Goal: Communication & Community: Share content

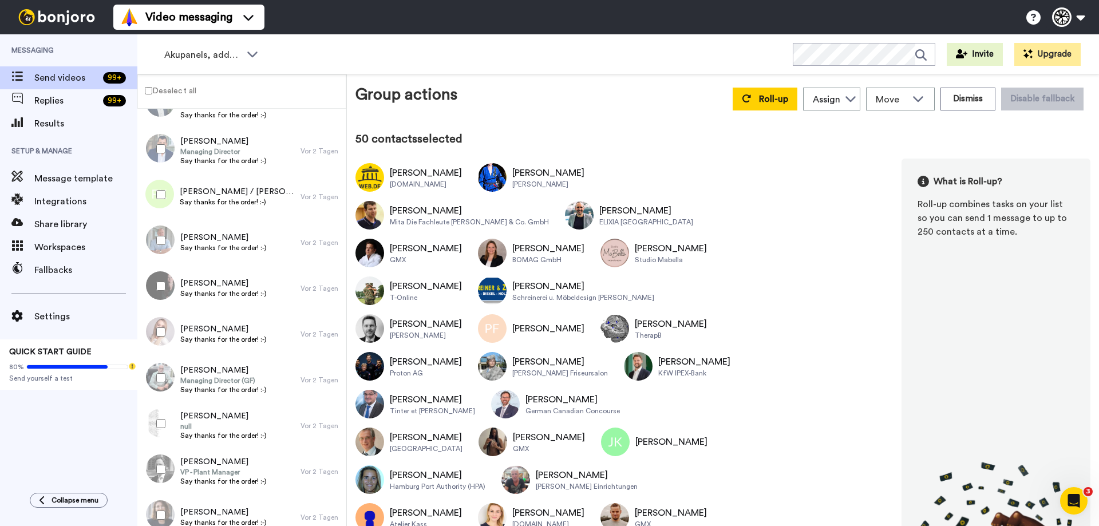
scroll to position [2060, 0]
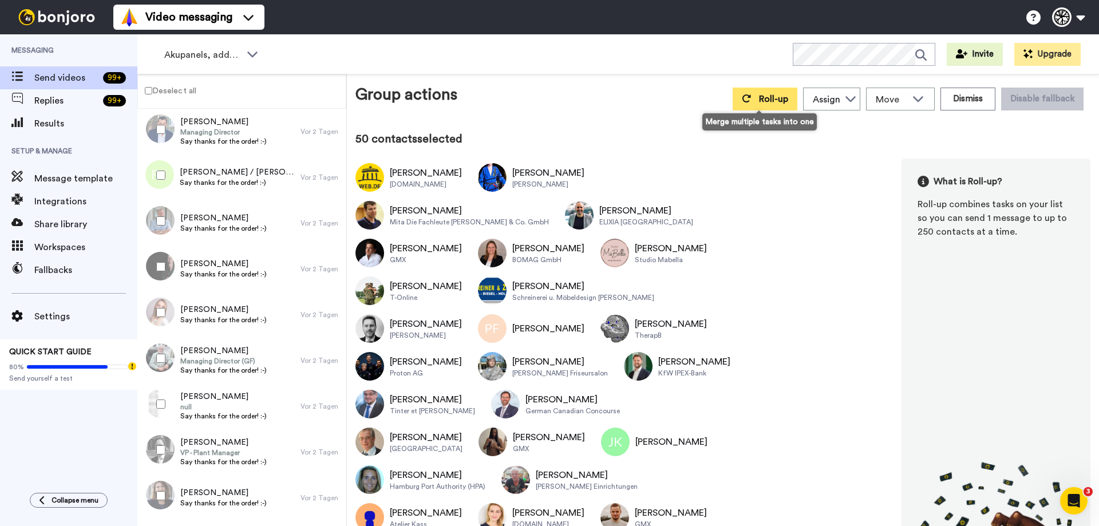
click at [743, 101] on icon at bounding box center [746, 98] width 9 height 8
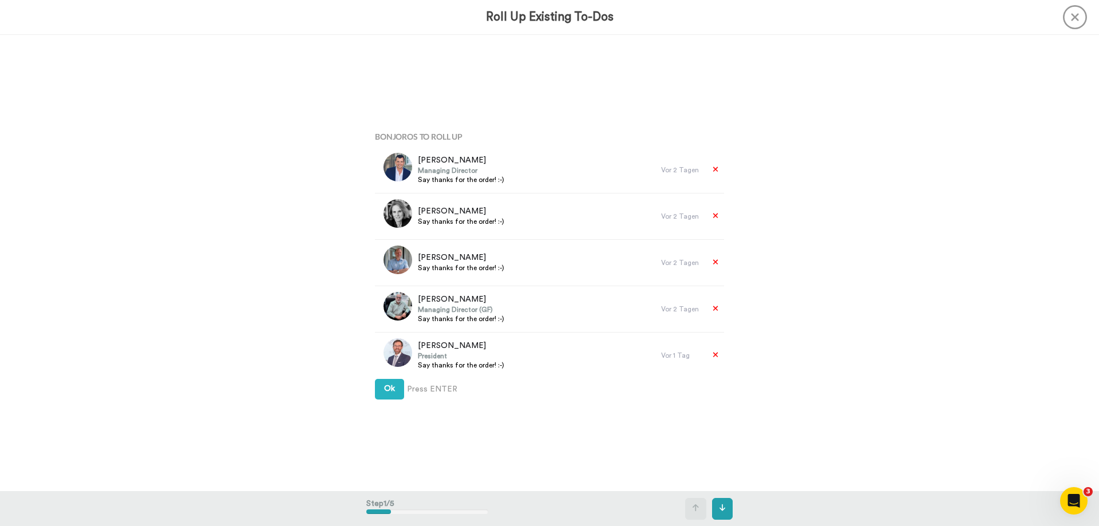
click at [382, 401] on div "Bonjoros To Roll Up Stefan Woschek Managing Director Say thanks for the order! …" at bounding box center [549, 263] width 366 height 456
click at [391, 391] on span "Ok" at bounding box center [389, 389] width 11 height 8
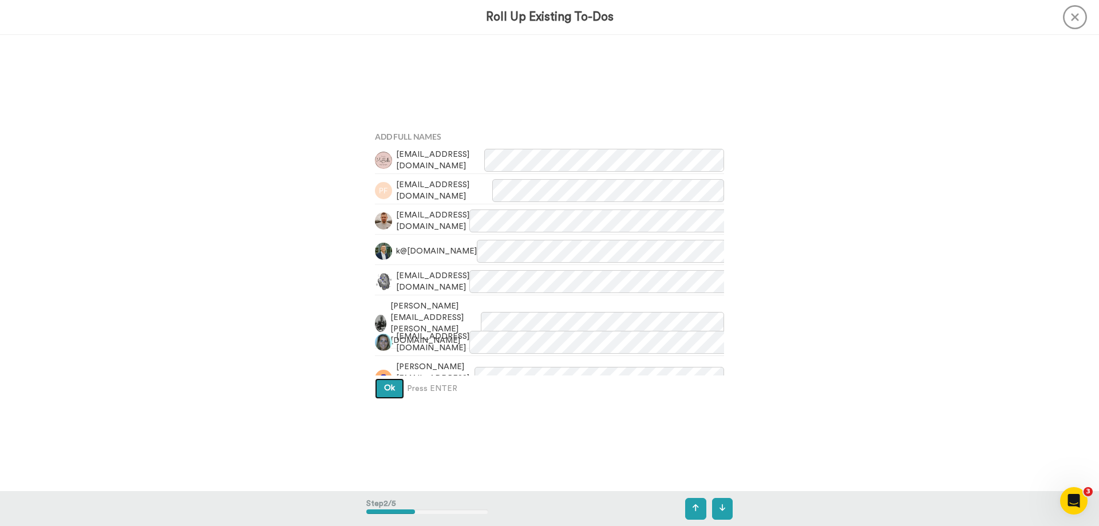
click at [391, 389] on span "Ok" at bounding box center [389, 388] width 11 height 8
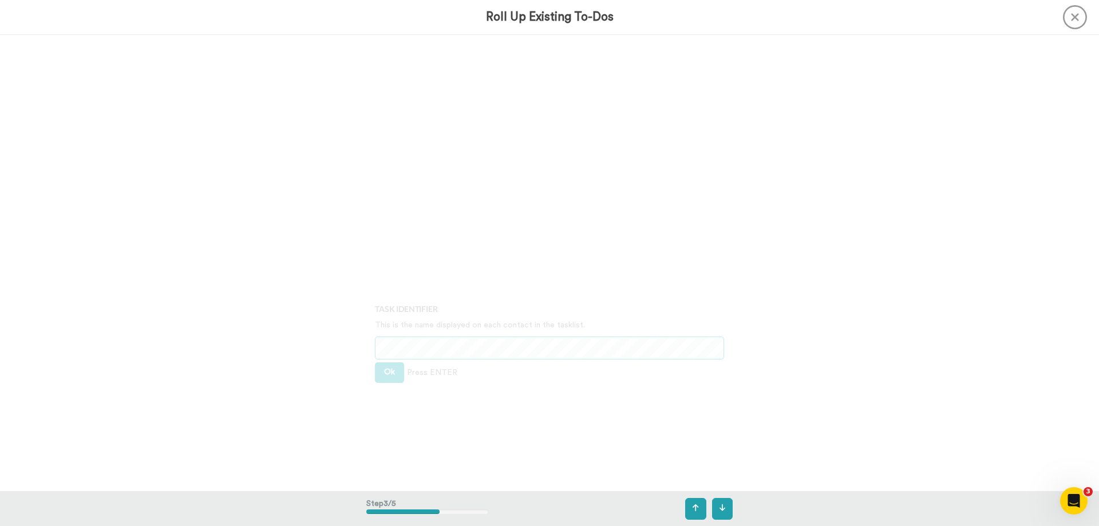
scroll to position [913, 0]
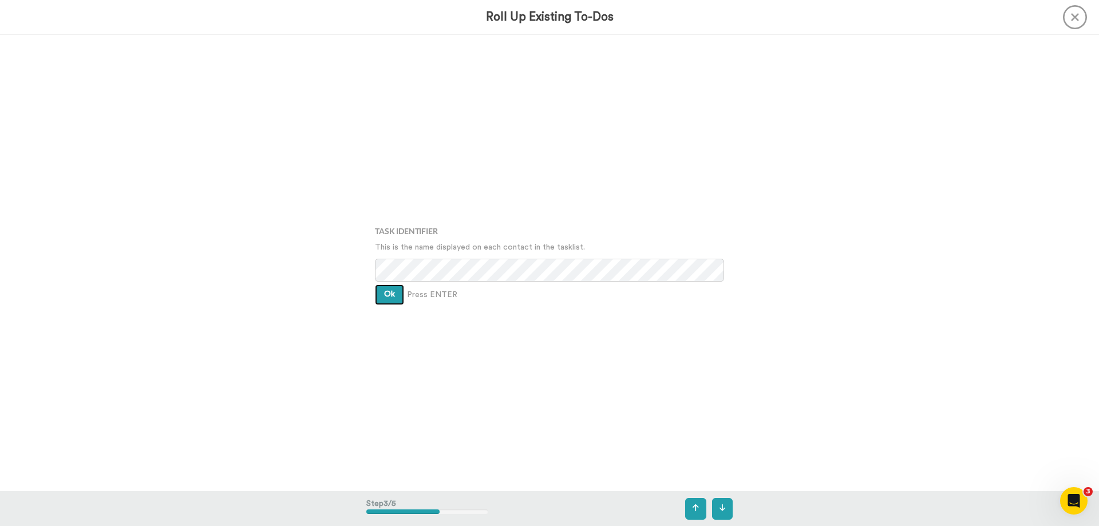
click at [387, 294] on span "Ok" at bounding box center [389, 294] width 11 height 8
click at [384, 288] on span "Ok" at bounding box center [389, 285] width 11 height 8
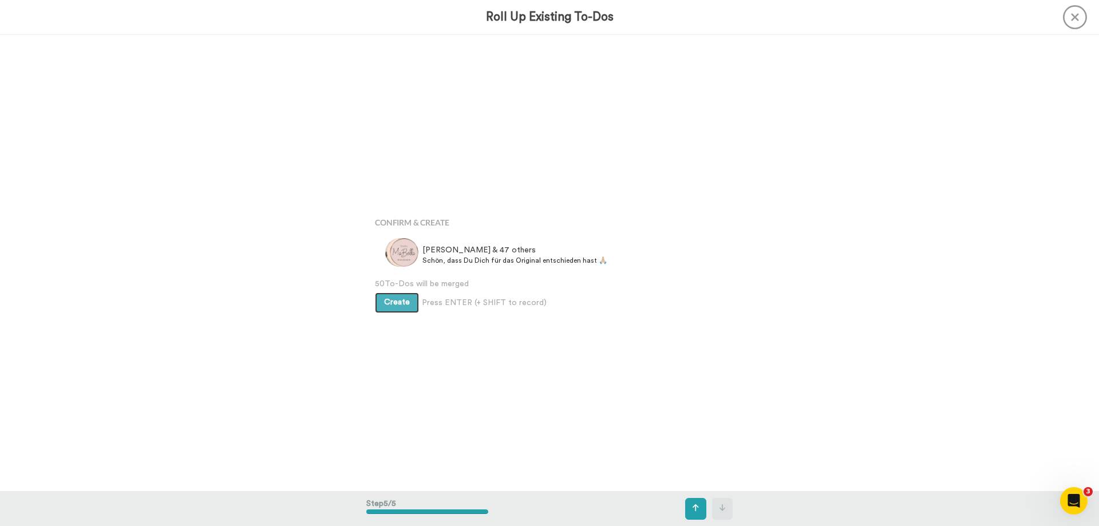
scroll to position [1825, 0]
click at [384, 299] on span "Create" at bounding box center [397, 302] width 26 height 8
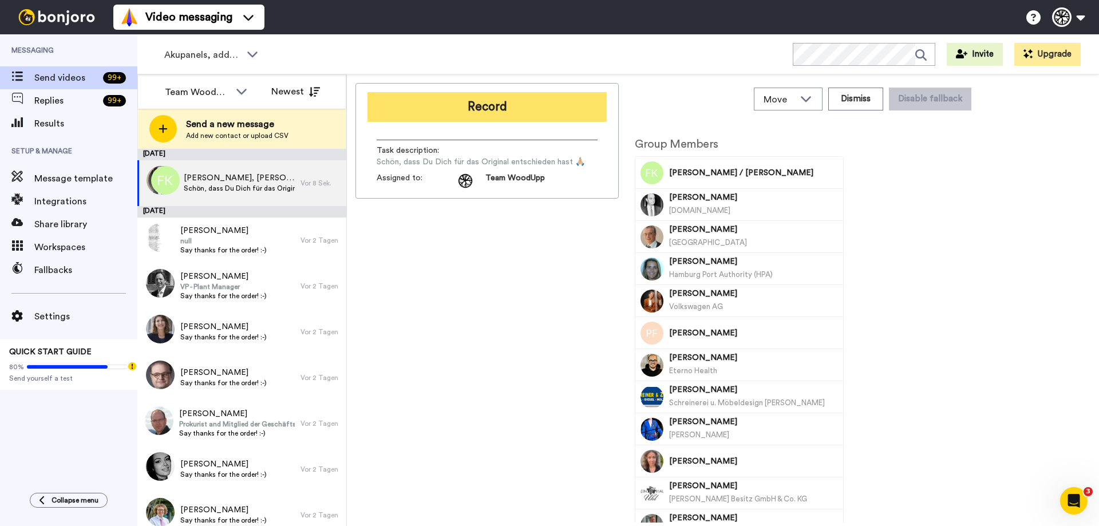
click at [518, 116] on button "Record" at bounding box center [486, 107] width 239 height 30
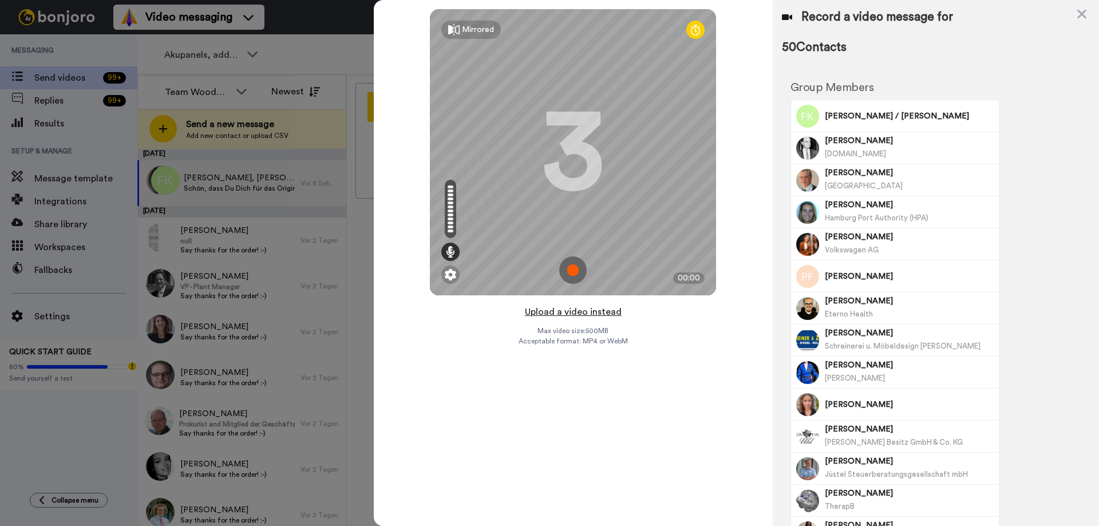
click at [576, 312] on button "Upload a video instead" at bounding box center [573, 311] width 104 height 15
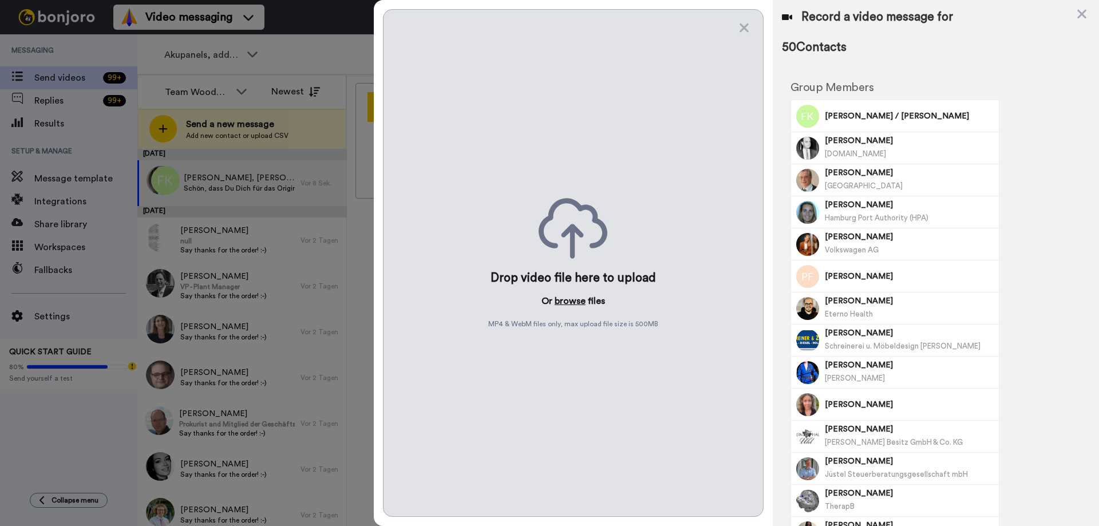
click at [569, 301] on button "browse" at bounding box center [569, 301] width 31 height 14
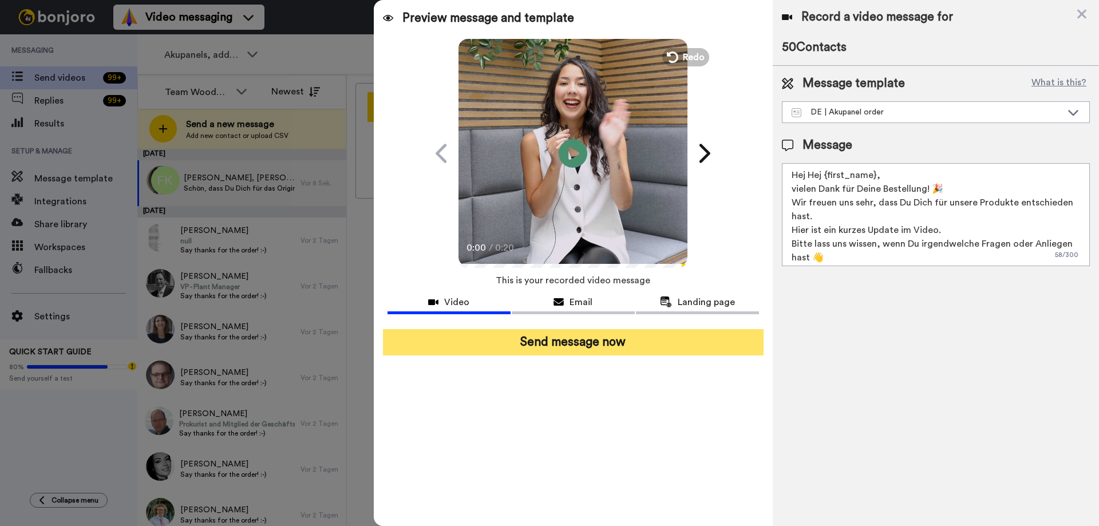
click at [667, 338] on button "Send message now" at bounding box center [573, 342] width 381 height 26
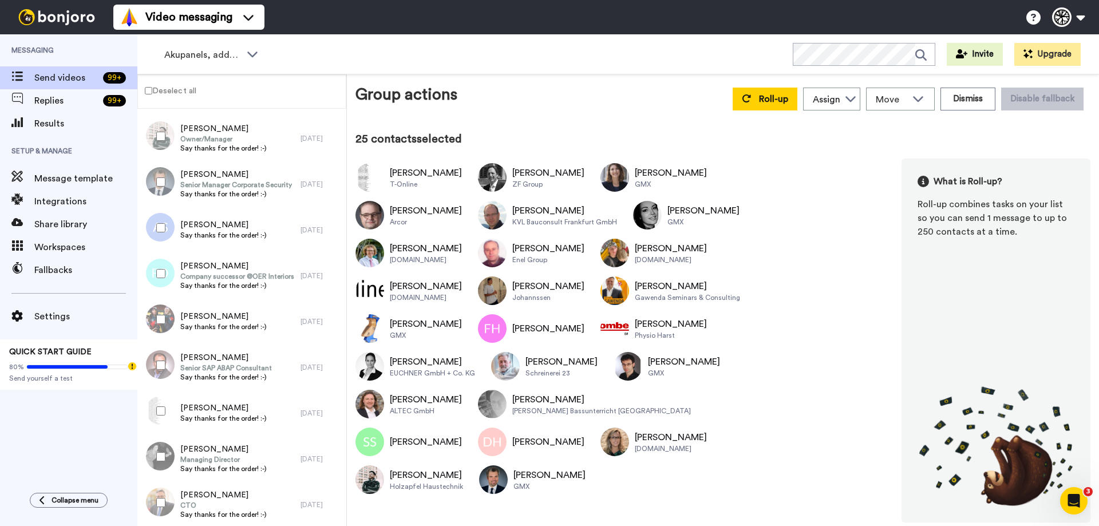
scroll to position [1087, 0]
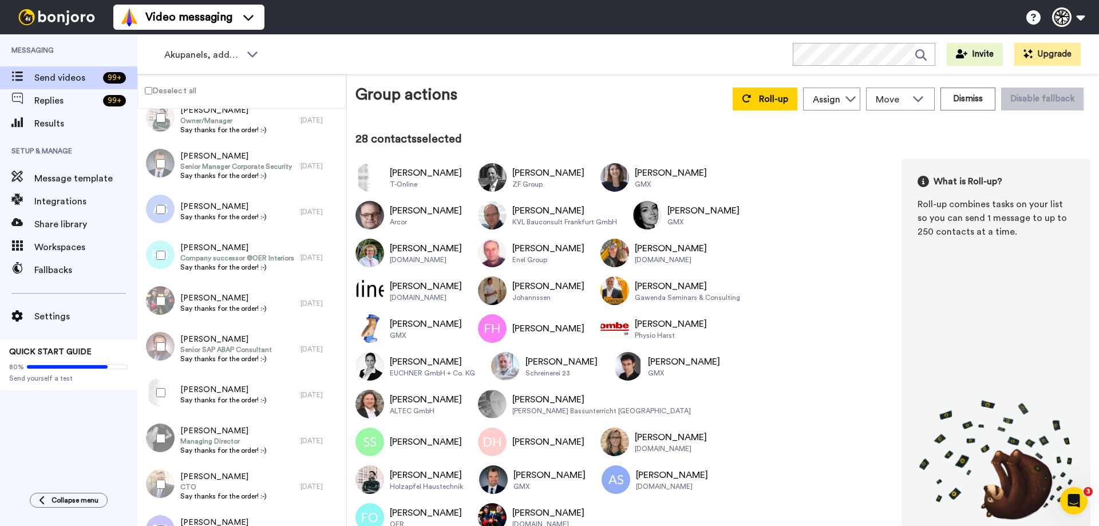
click at [156, 346] on div at bounding box center [158, 347] width 41 height 40
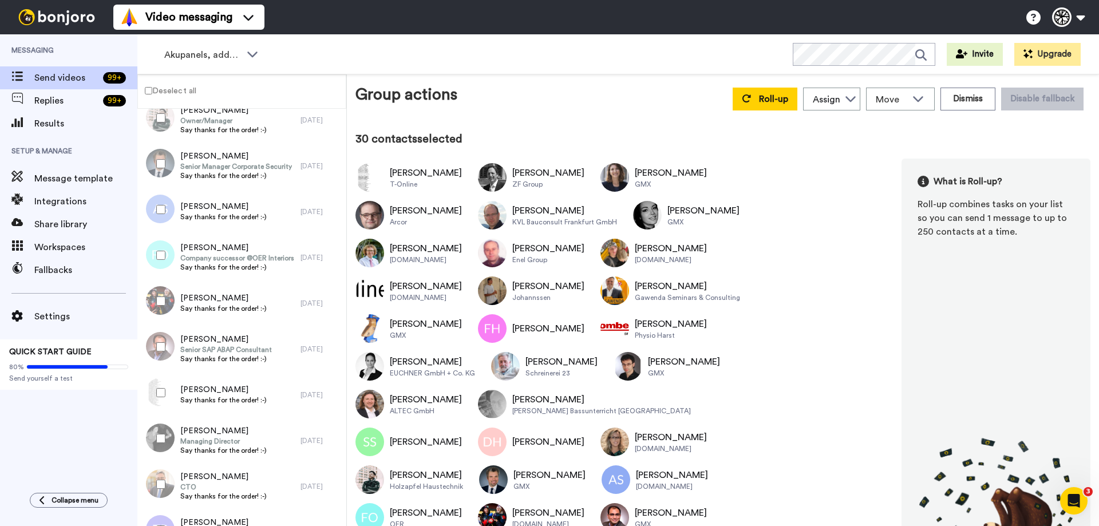
click at [156, 439] on div at bounding box center [158, 438] width 41 height 40
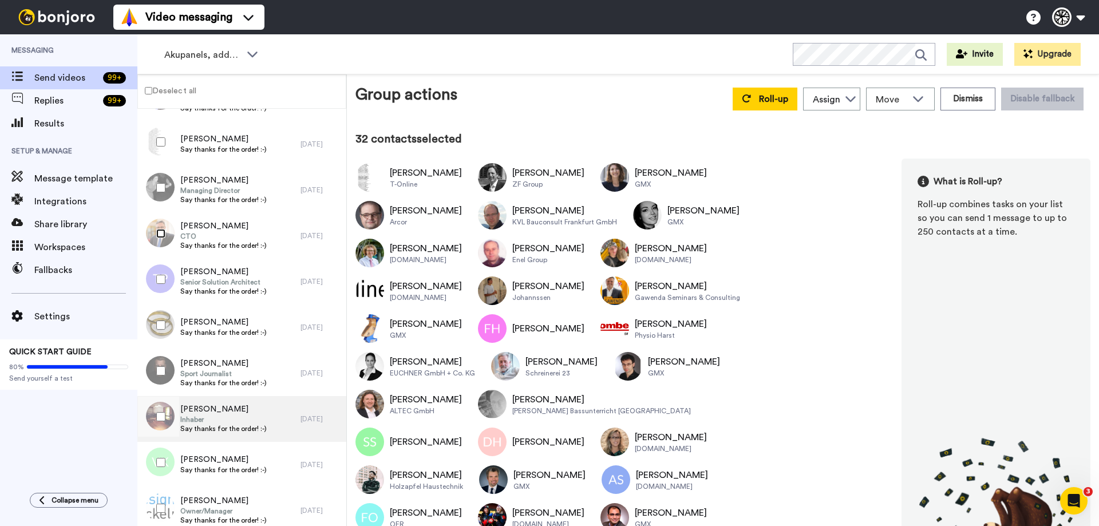
scroll to position [1373, 0]
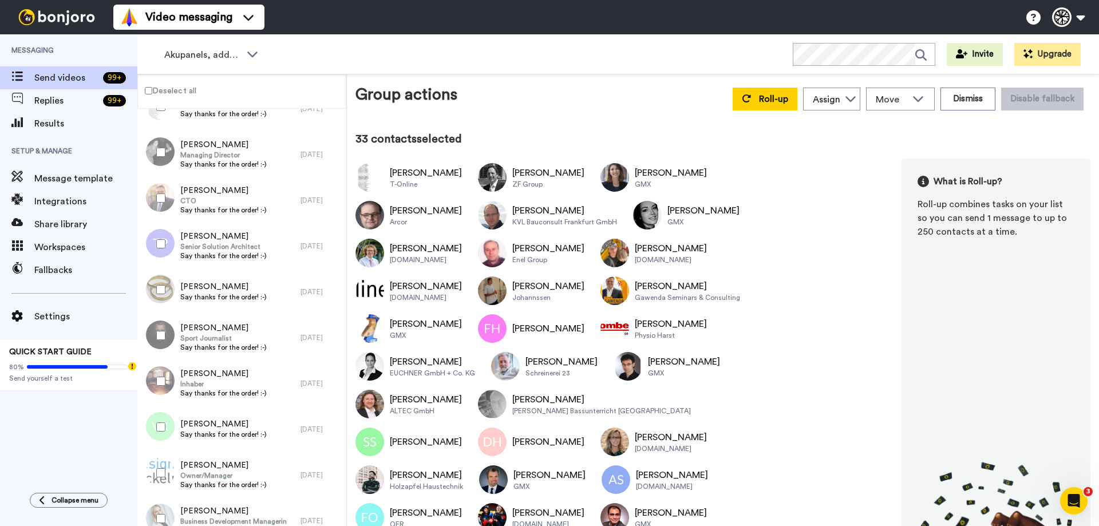
click at [158, 248] on div at bounding box center [158, 244] width 41 height 40
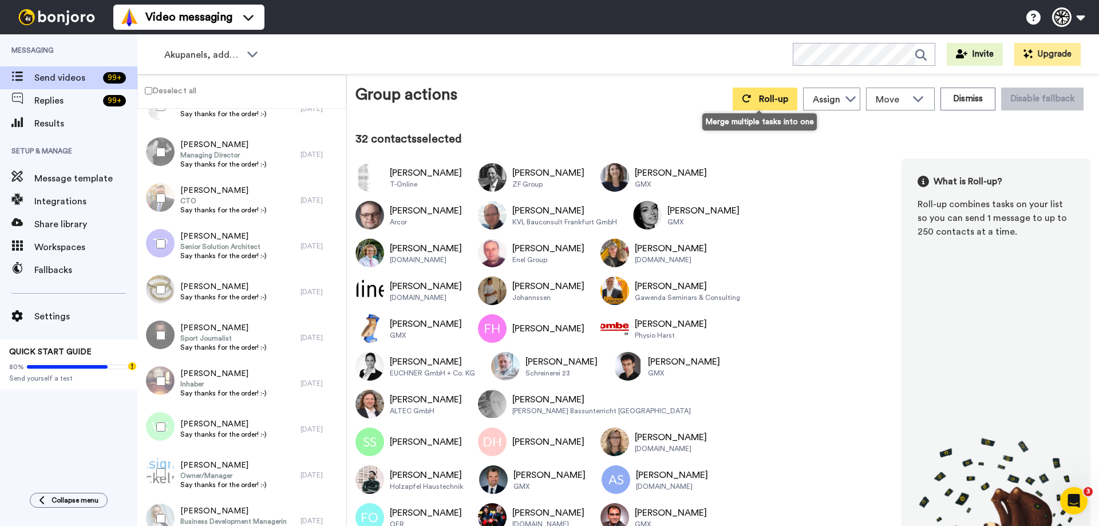
click at [746, 90] on button "Roll-up" at bounding box center [764, 99] width 65 height 23
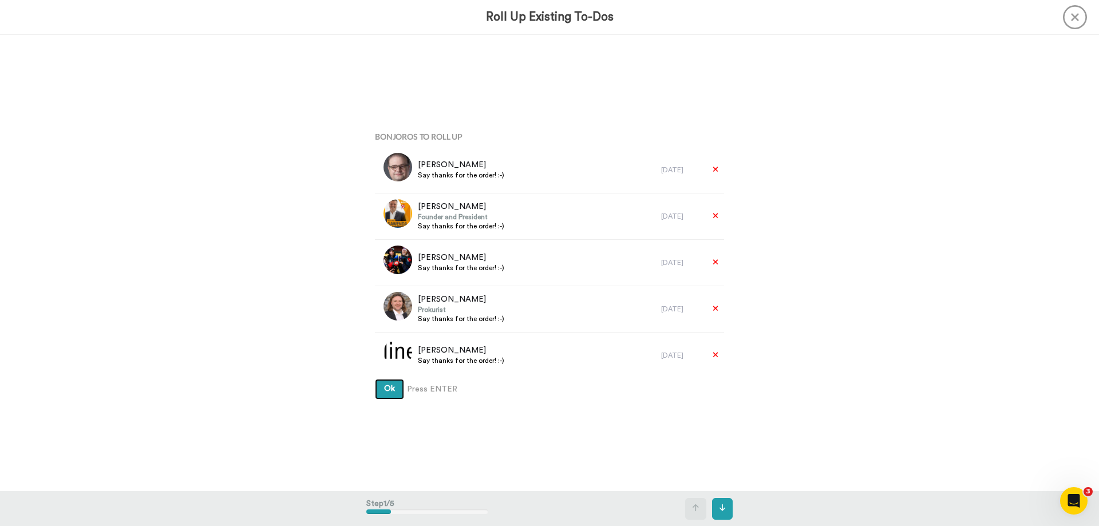
click at [390, 384] on button "Ok" at bounding box center [389, 389] width 29 height 21
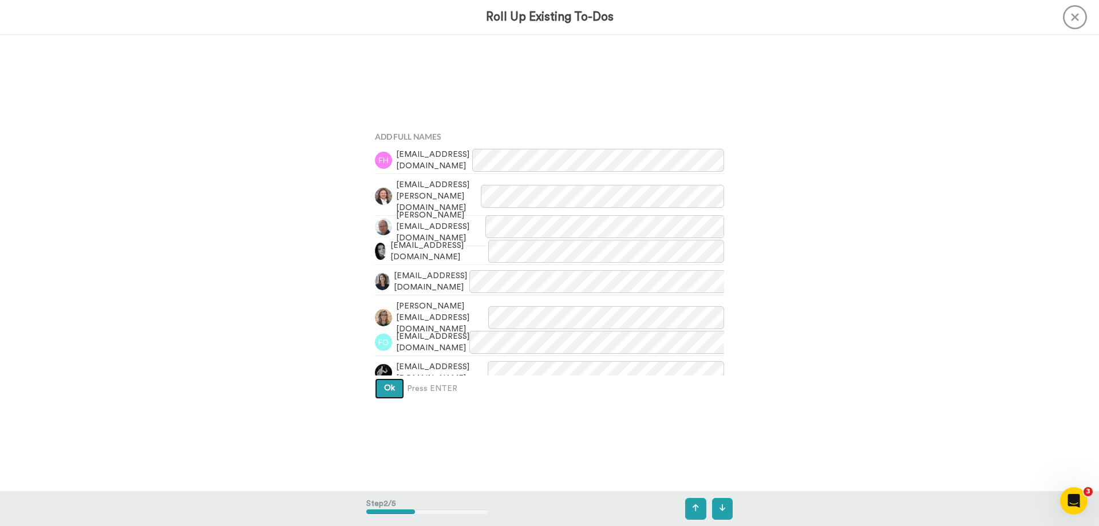
click at [386, 383] on button "Ok" at bounding box center [389, 388] width 29 height 21
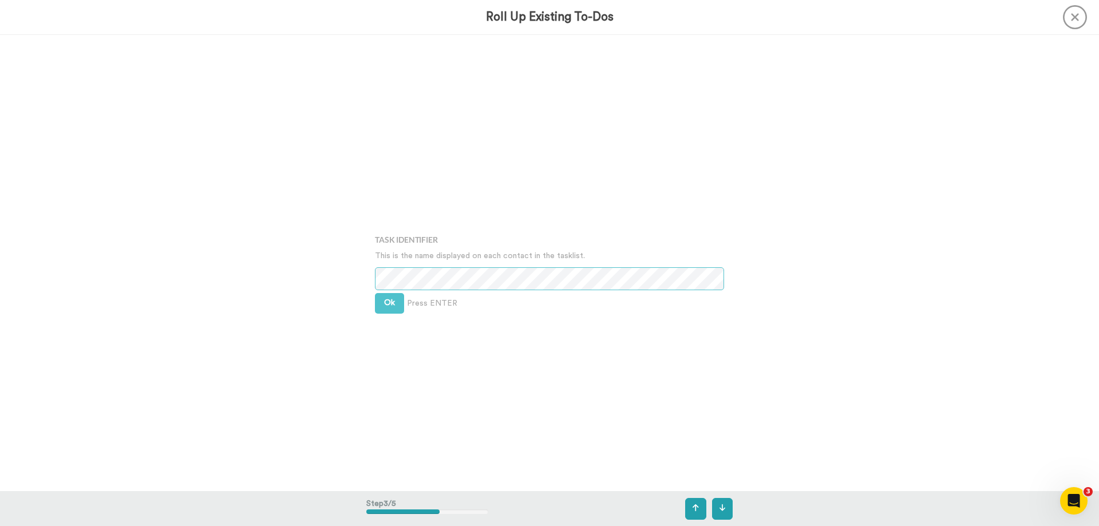
scroll to position [913, 0]
click at [389, 294] on span "Ok" at bounding box center [389, 294] width 11 height 8
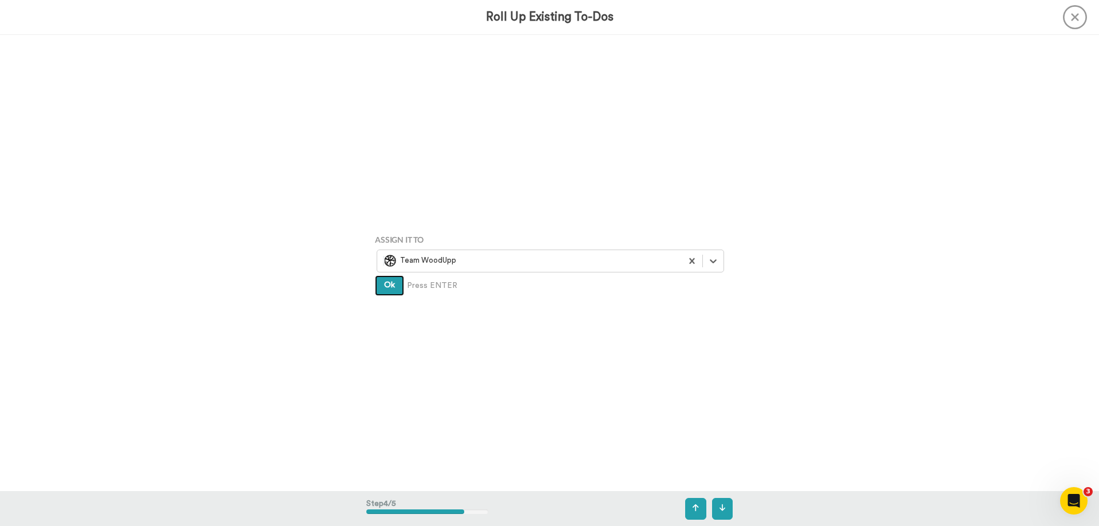
click at [387, 286] on span "Ok" at bounding box center [389, 285] width 11 height 8
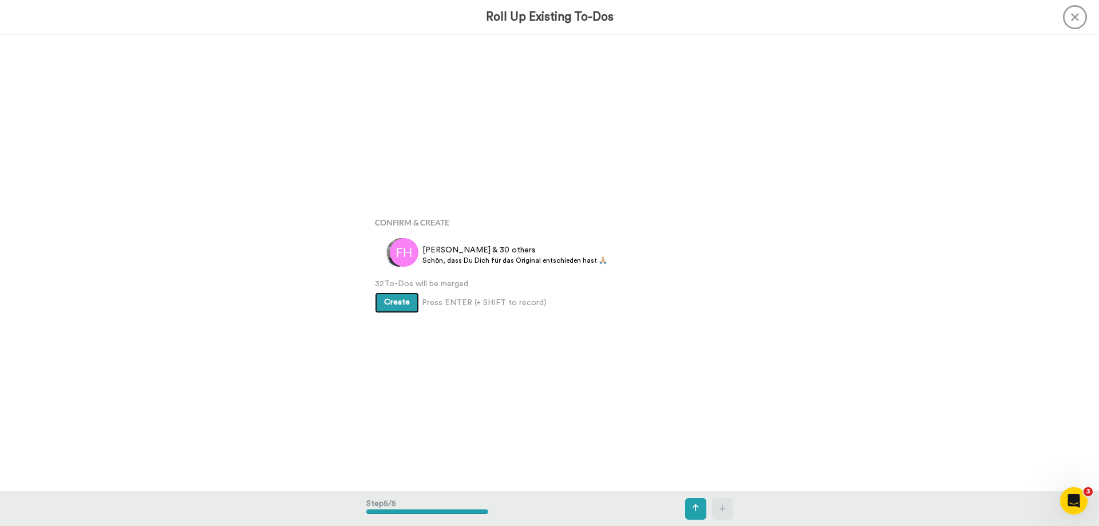
scroll to position [1825, 0]
click at [393, 295] on button "Create" at bounding box center [397, 302] width 44 height 21
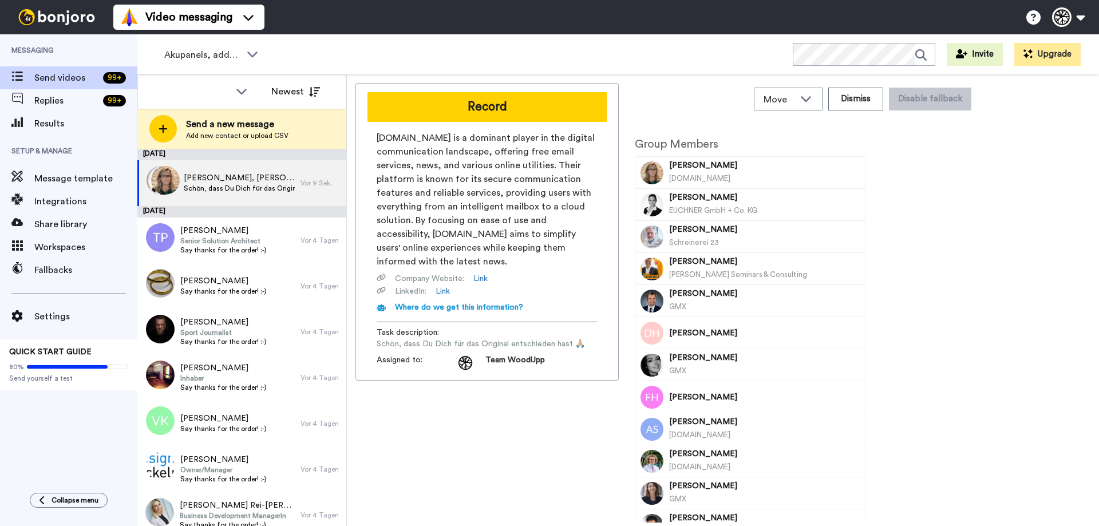
click at [506, 110] on button "Record" at bounding box center [486, 107] width 239 height 30
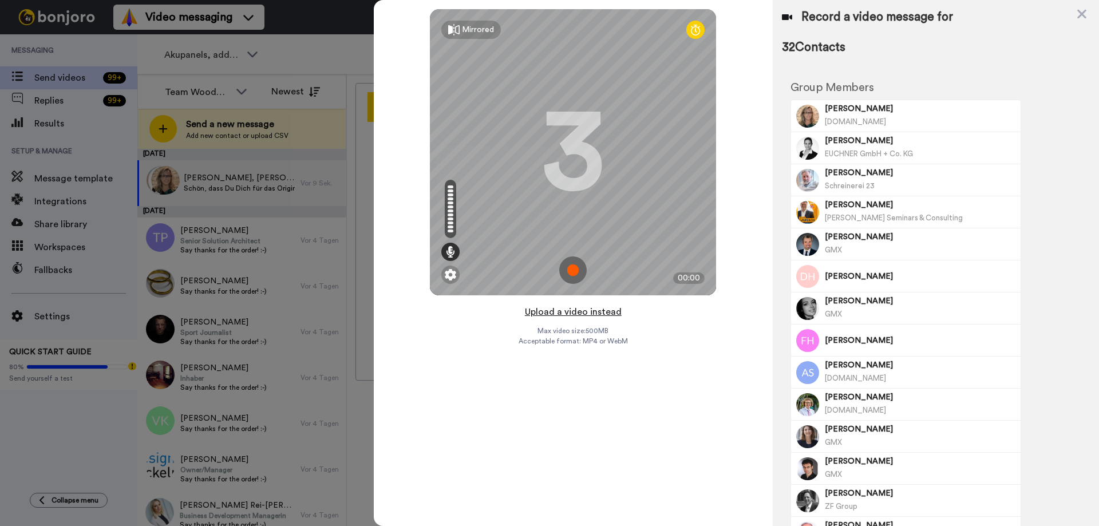
click at [579, 310] on button "Upload a video instead" at bounding box center [573, 311] width 104 height 15
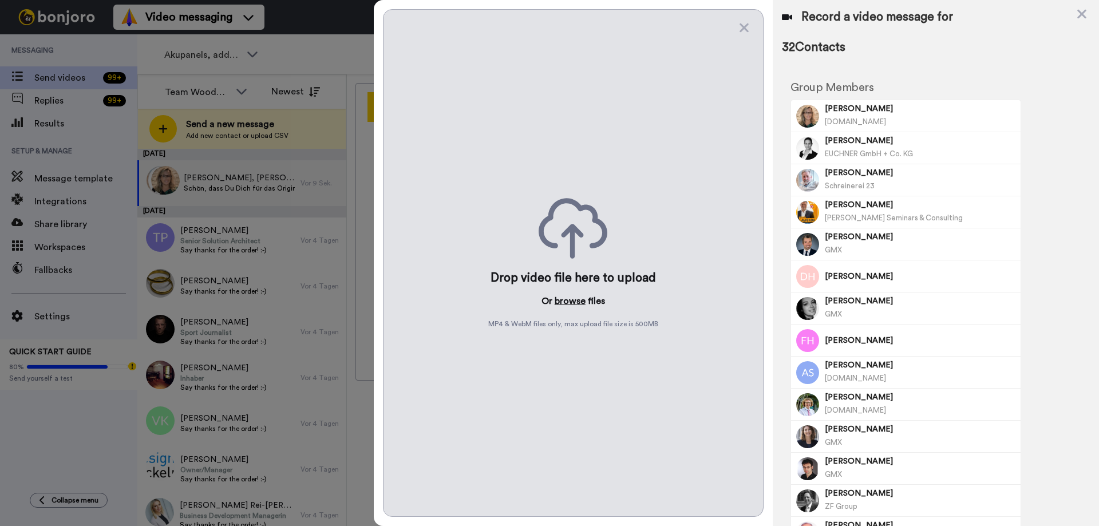
click at [576, 297] on button "browse" at bounding box center [569, 301] width 31 height 14
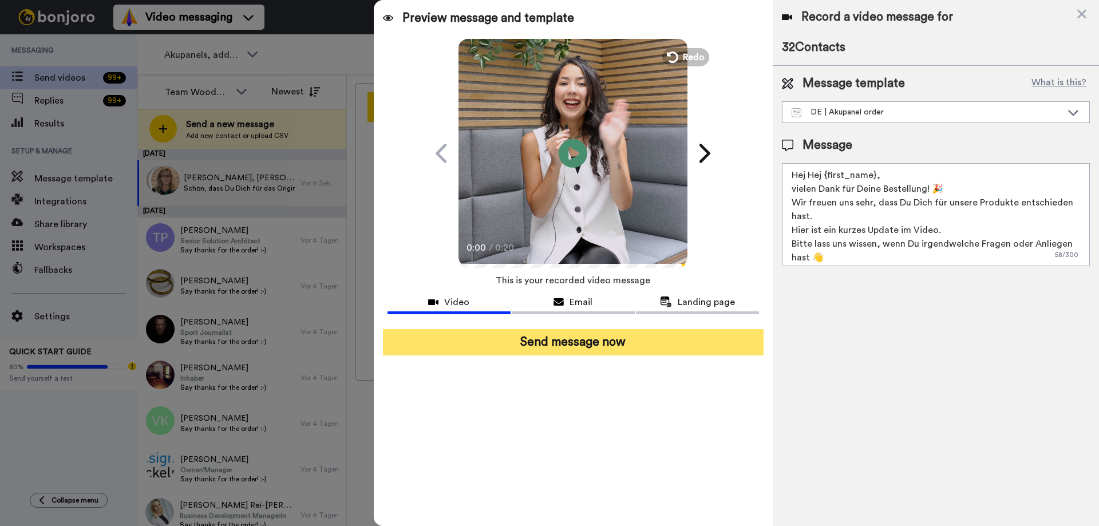
click at [607, 341] on button "Send message now" at bounding box center [573, 342] width 381 height 26
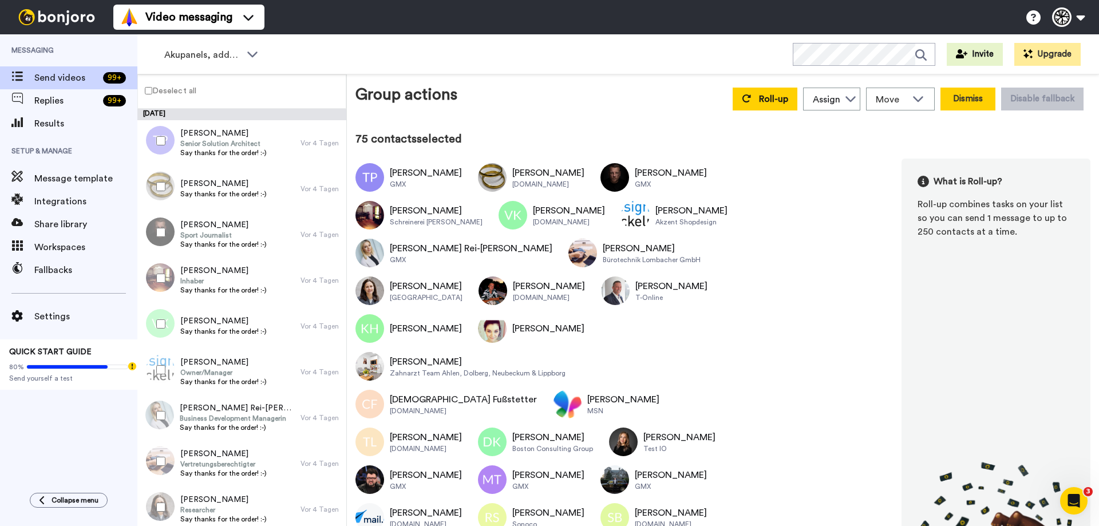
click at [962, 102] on button "Dismiss" at bounding box center [967, 99] width 55 height 23
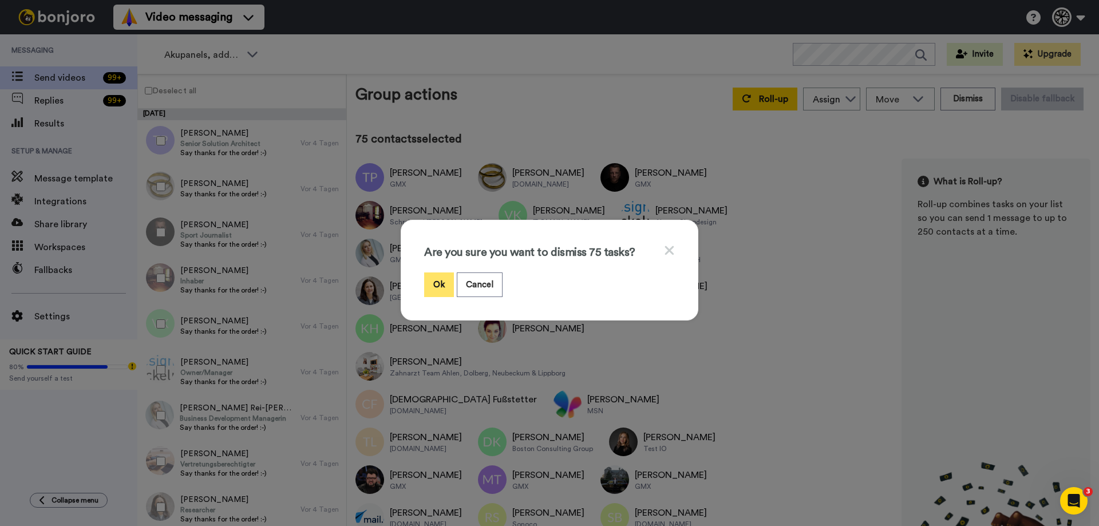
click at [442, 276] on button "Ok" at bounding box center [439, 284] width 30 height 25
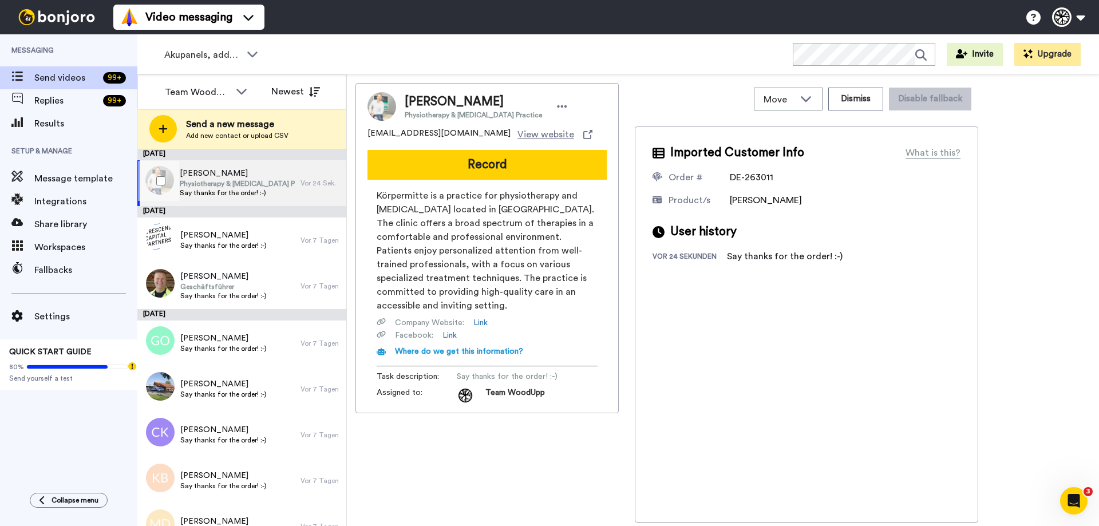
click at [160, 185] on div at bounding box center [158, 181] width 41 height 40
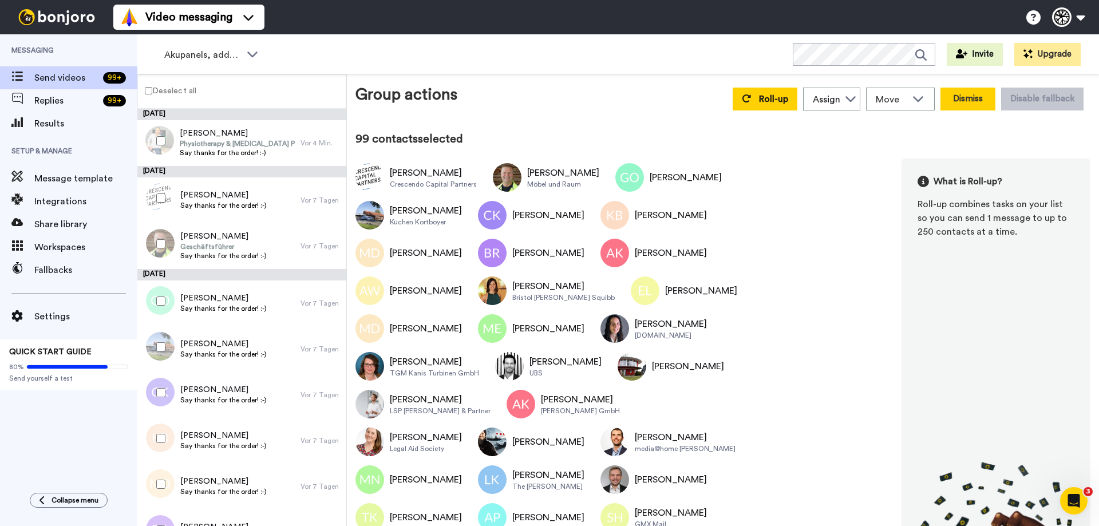
click at [957, 96] on button "Dismiss" at bounding box center [967, 99] width 55 height 23
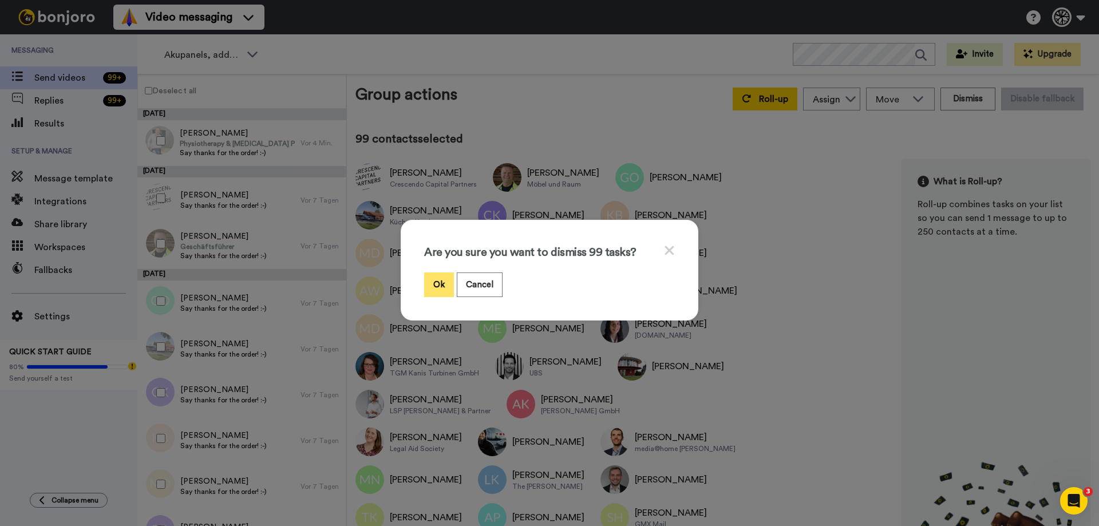
click at [440, 286] on button "Ok" at bounding box center [439, 284] width 30 height 25
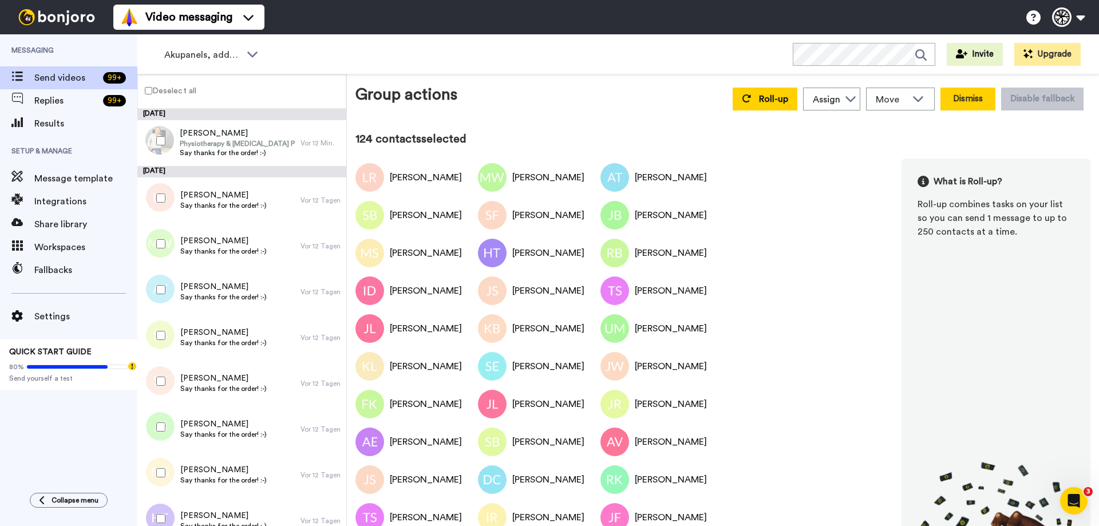
click at [980, 96] on button "Dismiss" at bounding box center [967, 99] width 55 height 23
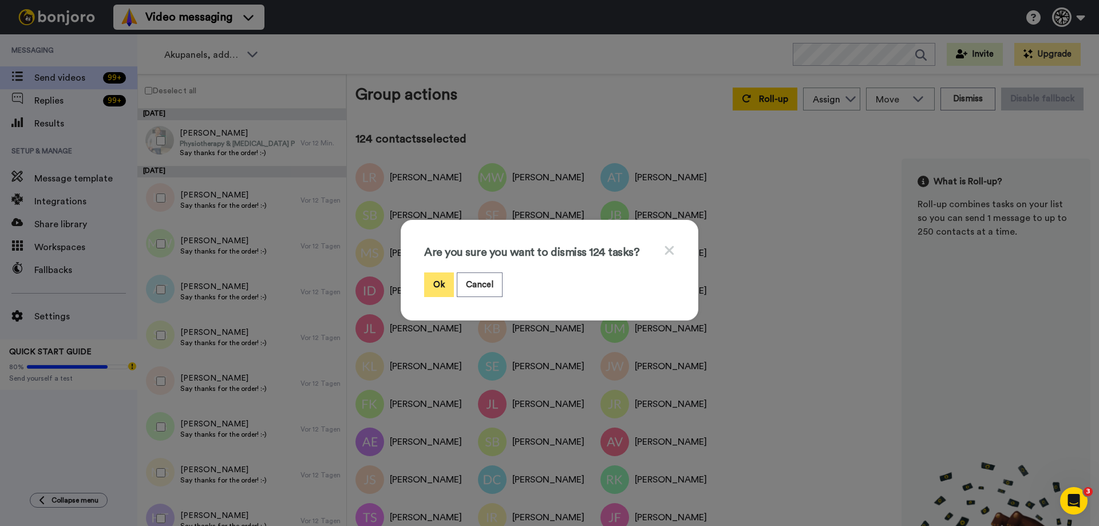
click at [424, 279] on button "Ok" at bounding box center [439, 284] width 30 height 25
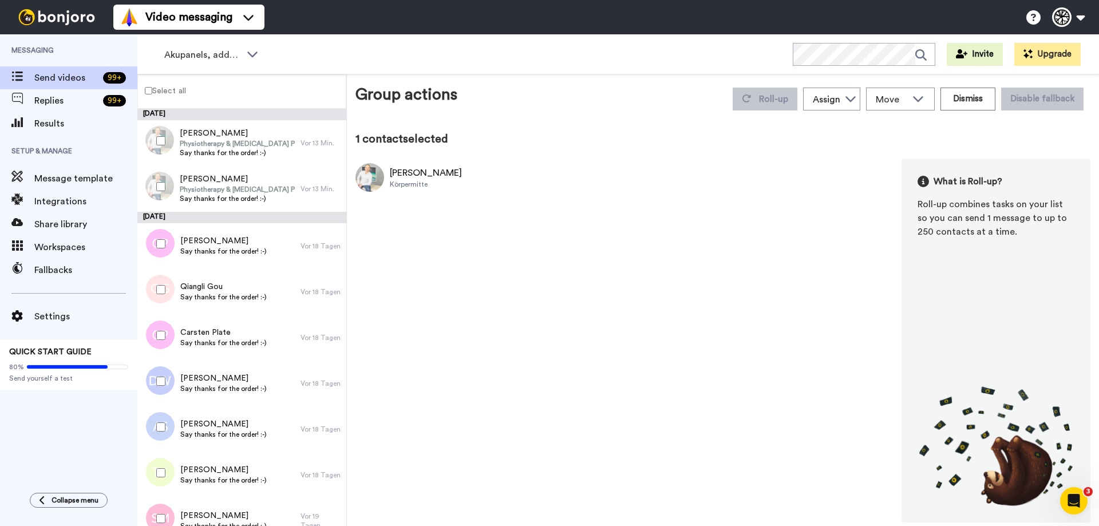
click at [152, 88] on label "Select all" at bounding box center [162, 91] width 48 height 14
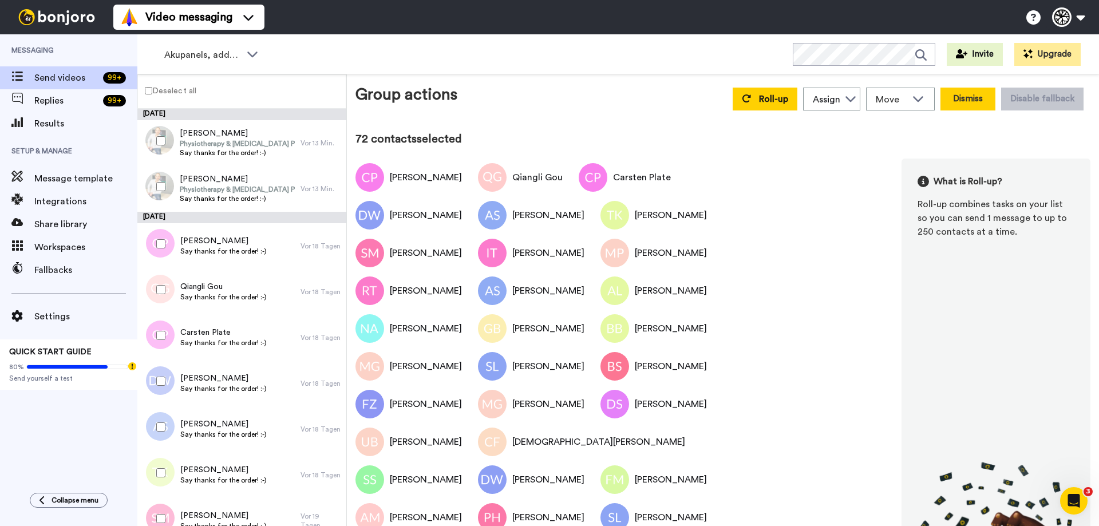
click at [958, 102] on button "Dismiss" at bounding box center [967, 99] width 55 height 23
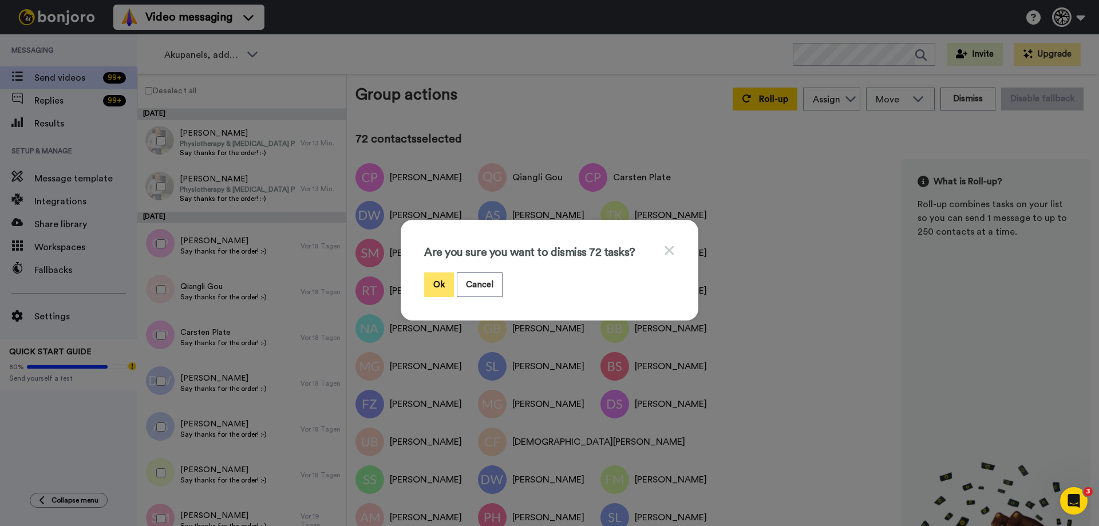
click at [436, 289] on button "Ok" at bounding box center [439, 284] width 30 height 25
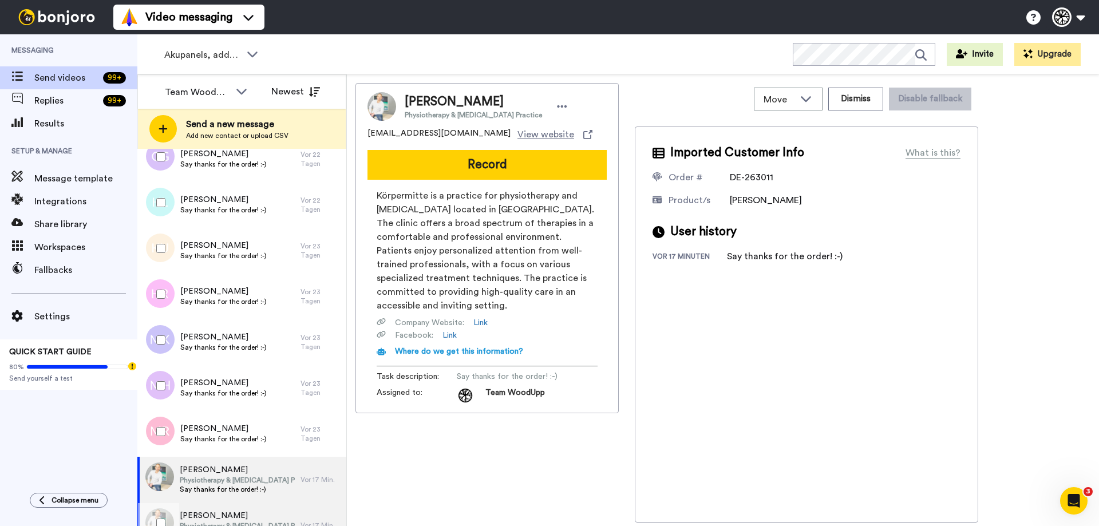
scroll to position [3205, 0]
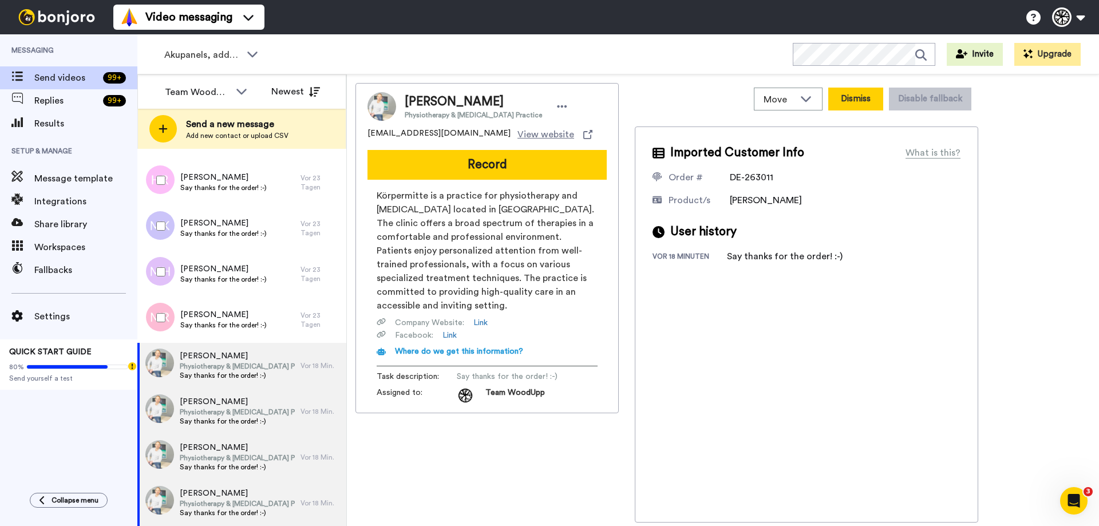
click at [865, 101] on button "Dismiss" at bounding box center [855, 99] width 55 height 23
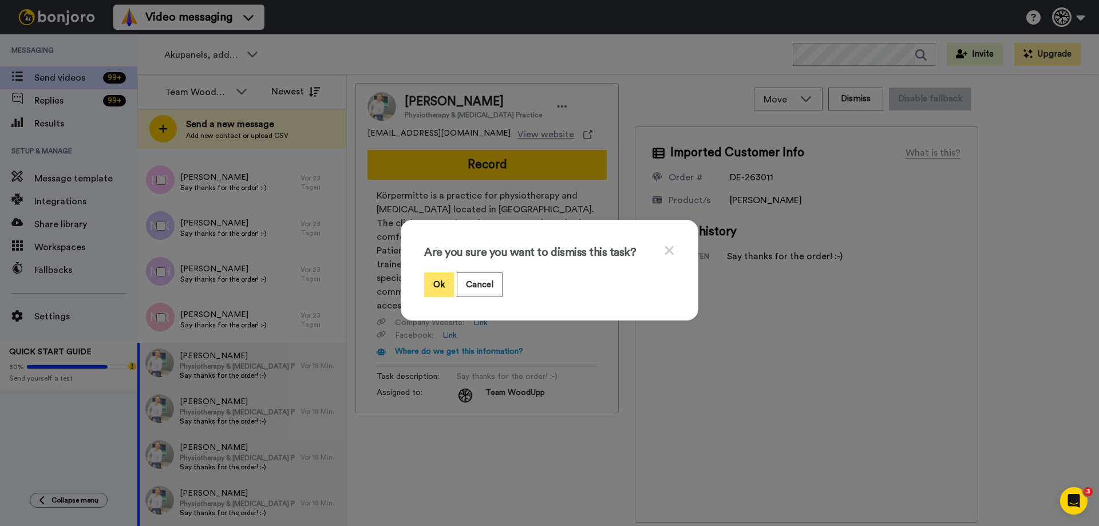
click at [435, 288] on button "Ok" at bounding box center [439, 284] width 30 height 25
